Goal: Transaction & Acquisition: Purchase product/service

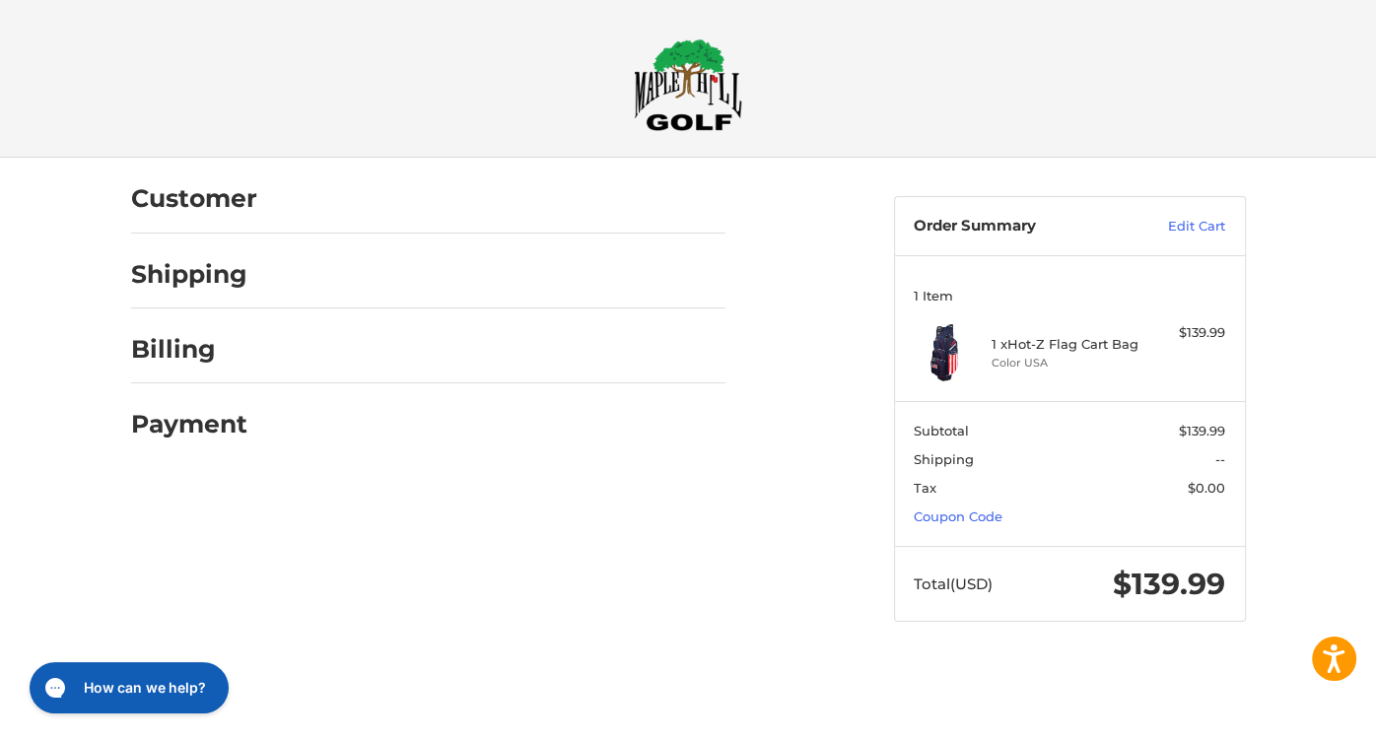
click at [0, 661] on div at bounding box center [0, 661] width 0 height 0
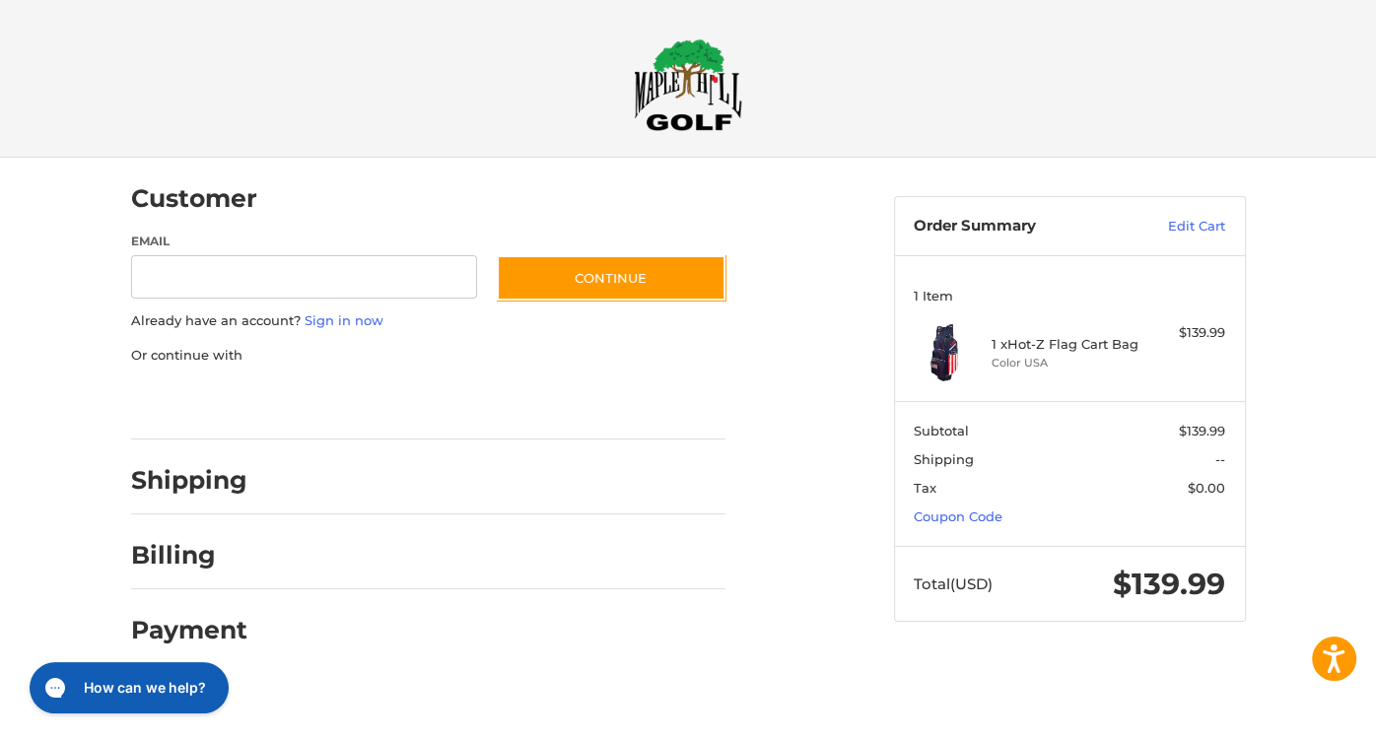
click at [0, 683] on div at bounding box center [0, 683] width 0 height 0
click at [1213, 226] on link "Edit Cart" at bounding box center [1176, 227] width 100 height 20
